Goal: Task Accomplishment & Management: Manage account settings

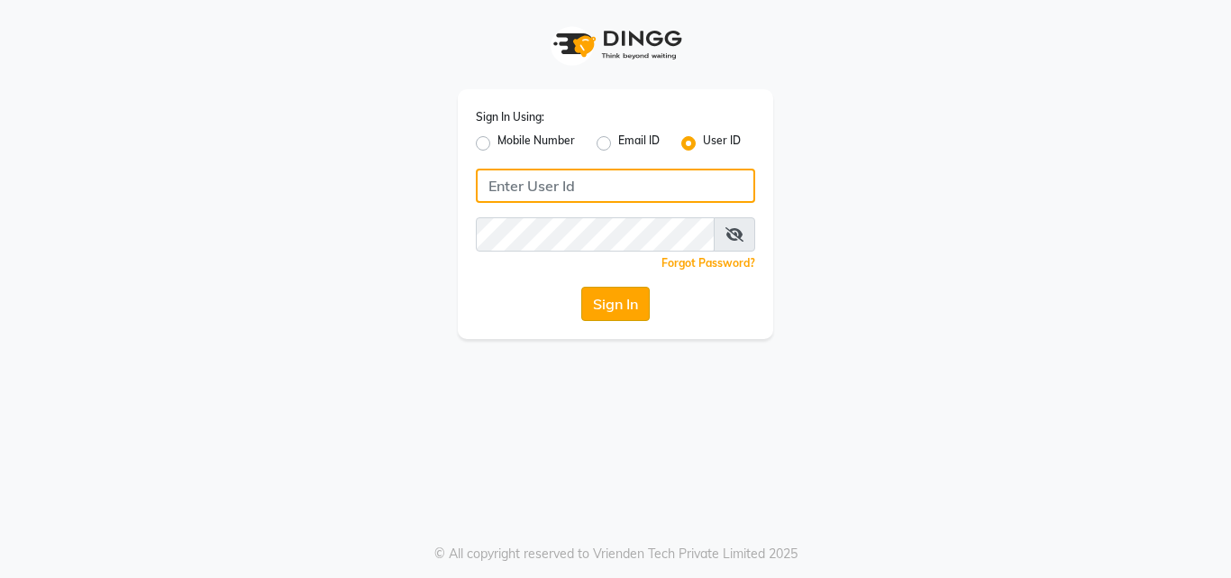
type input "[PERSON_NAME]"
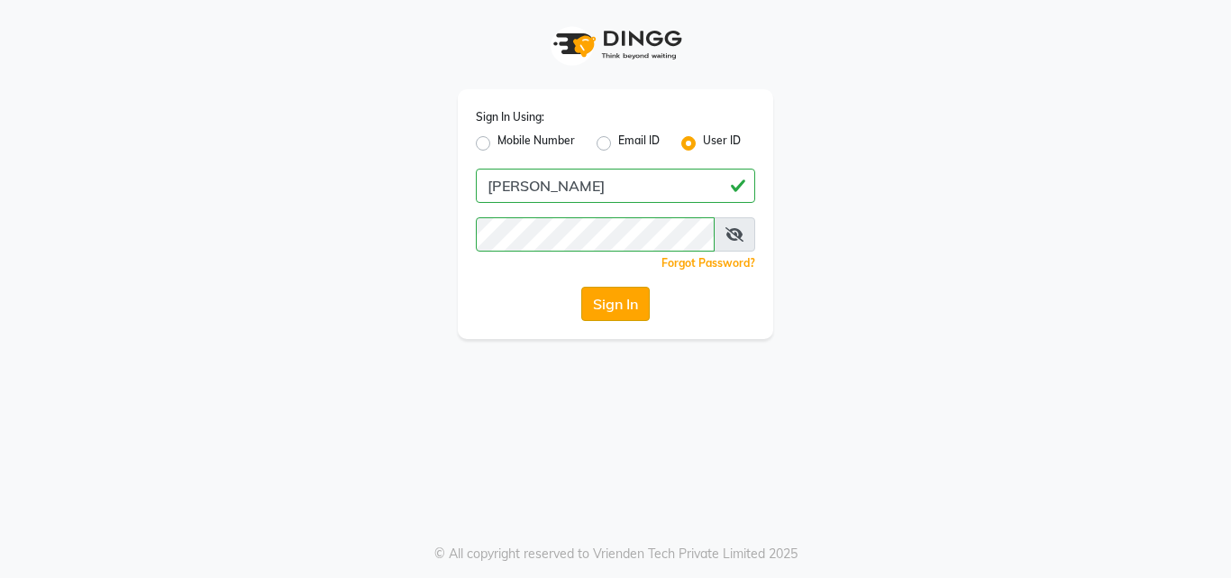
click at [618, 305] on button "Sign In" at bounding box center [615, 304] width 69 height 34
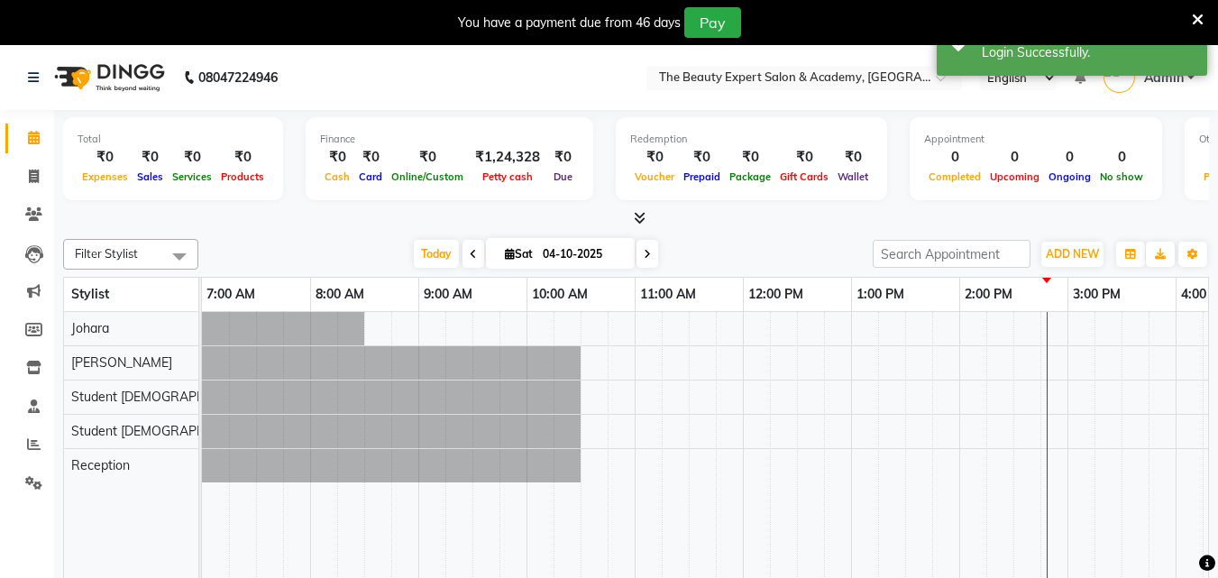
select select "en"
